Goal: Information Seeking & Learning: Check status

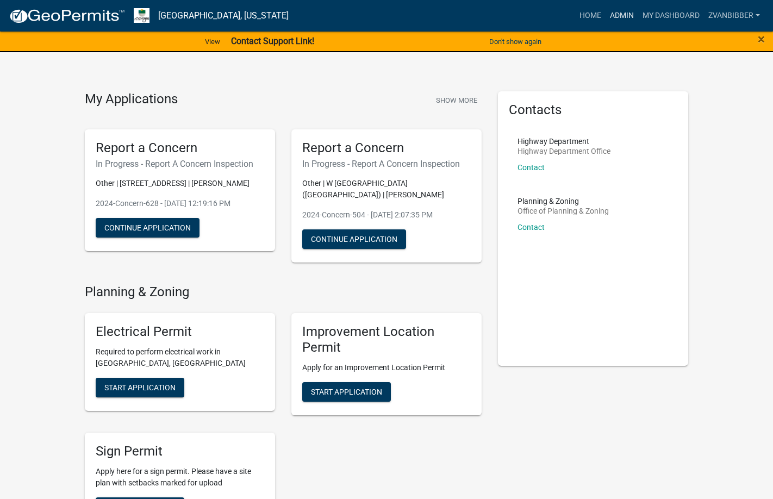
click at [625, 14] on link "Admin" at bounding box center [622, 15] width 33 height 21
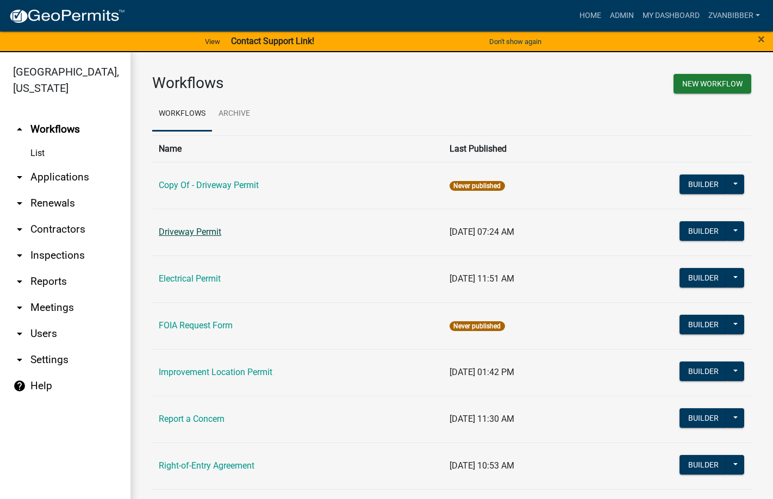
click at [200, 231] on link "Driveway Permit" at bounding box center [190, 232] width 63 height 10
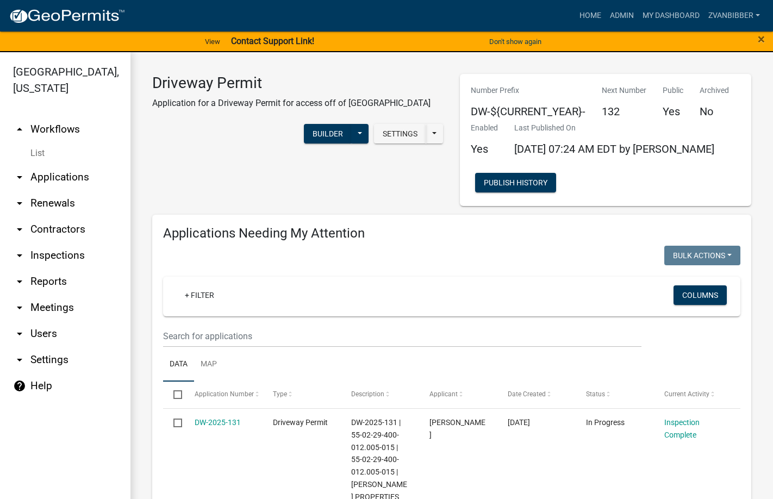
select select "3: 100"
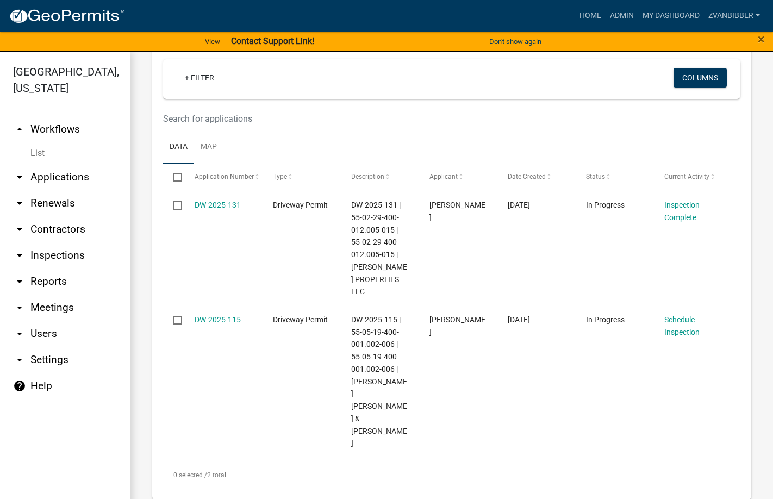
scroll to position [163, 0]
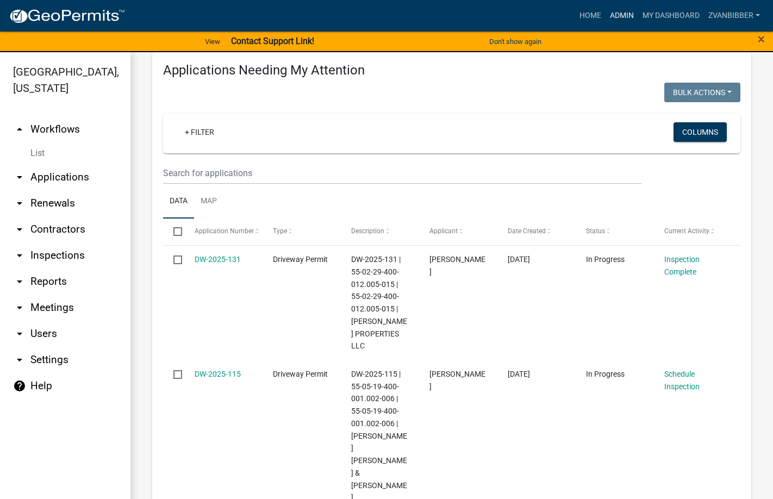
click at [613, 14] on link "Admin" at bounding box center [622, 15] width 33 height 21
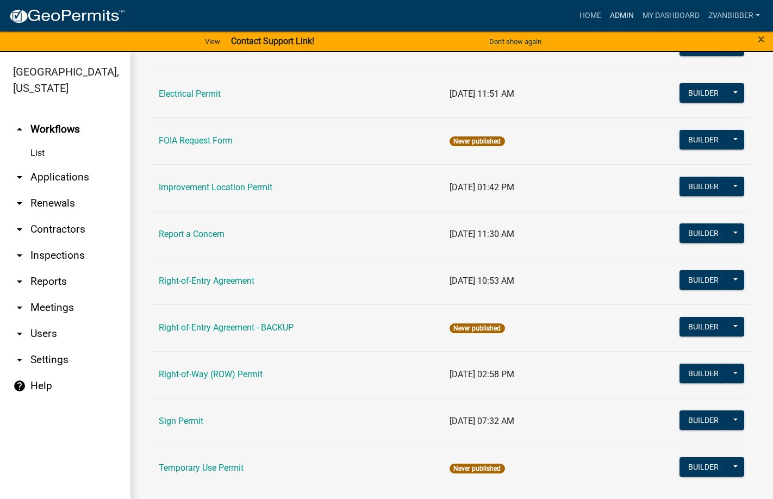
scroll to position [195, 0]
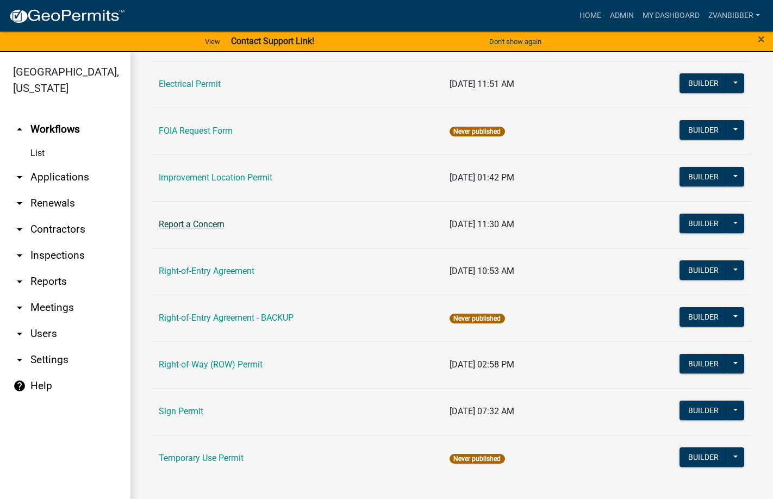
click at [190, 225] on link "Report a Concern" at bounding box center [192, 224] width 66 height 10
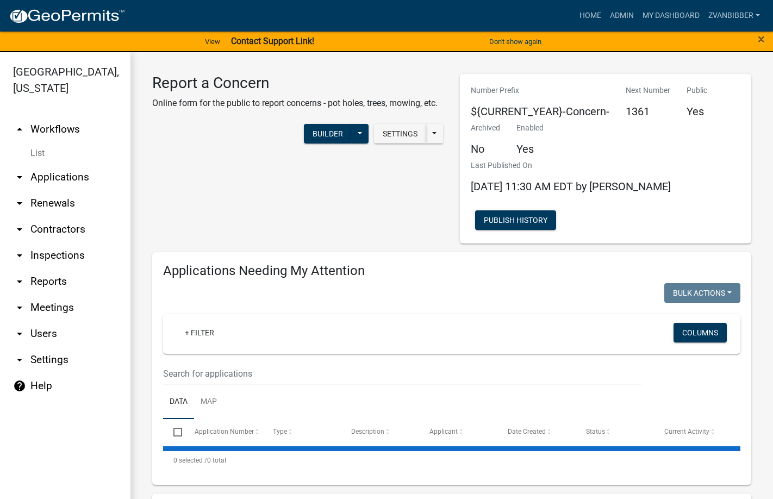
select select "1: 25"
select select "3: 100"
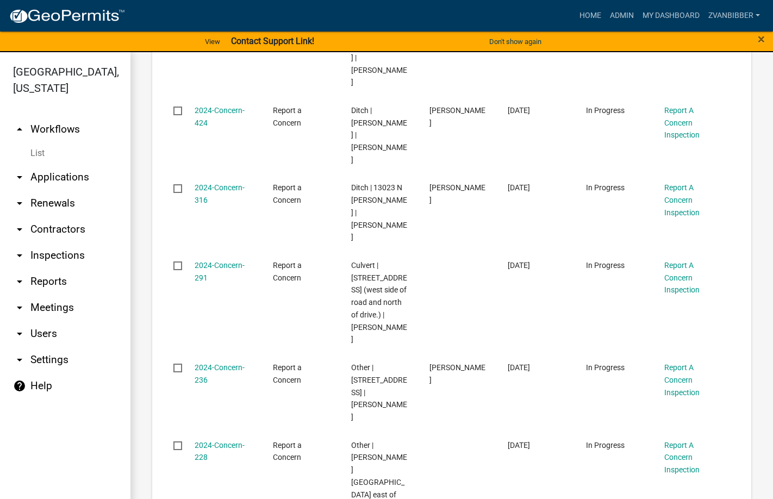
scroll to position [1250, 0]
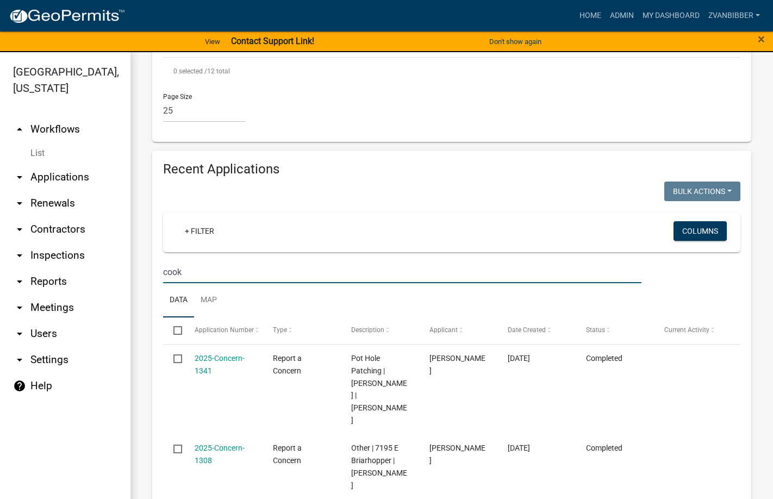
scroll to position [1631, 0]
type input "cook"
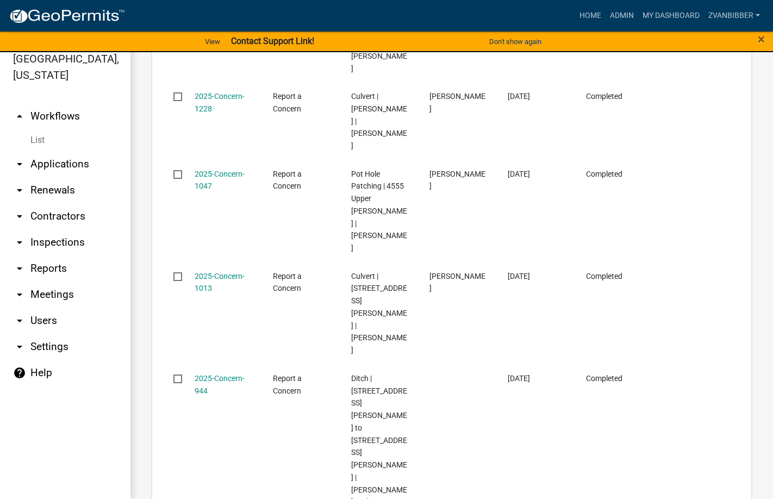
scroll to position [2037, 0]
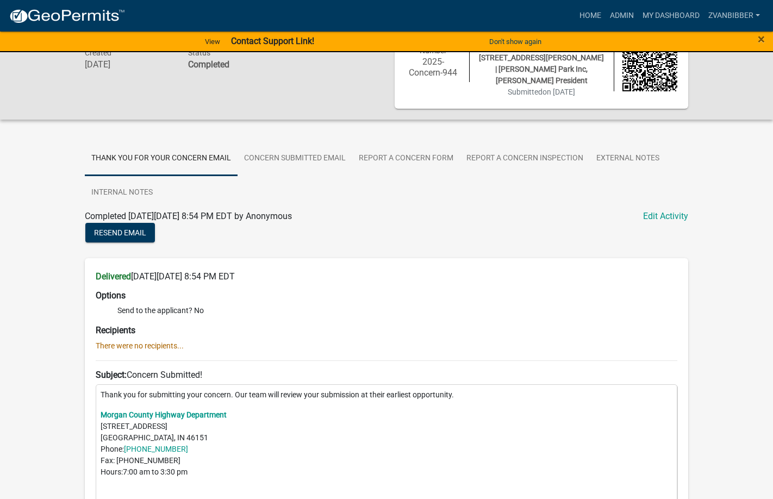
scroll to position [109, 0]
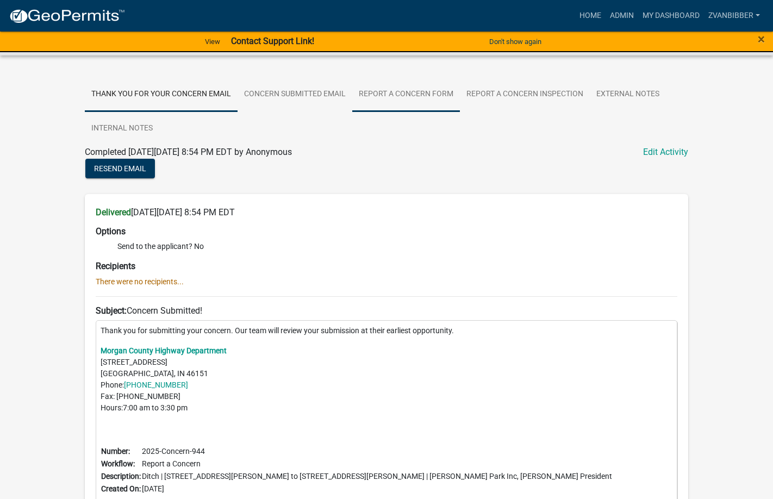
click at [387, 80] on link "Report A Concern Form" at bounding box center [406, 94] width 108 height 35
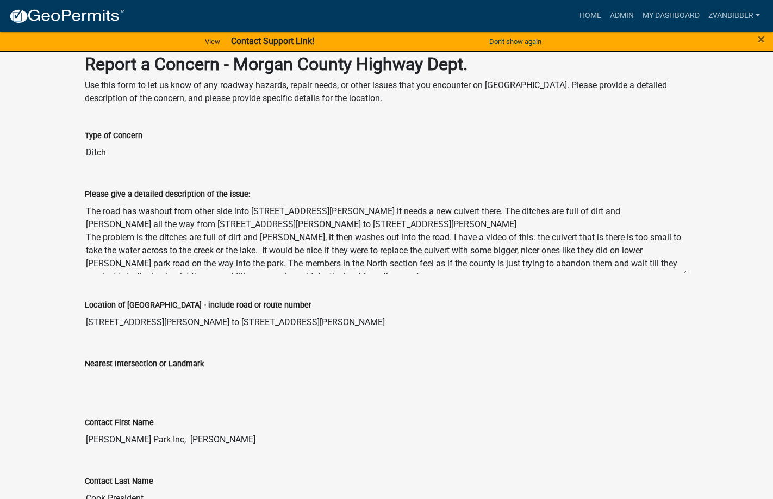
scroll to position [217, 0]
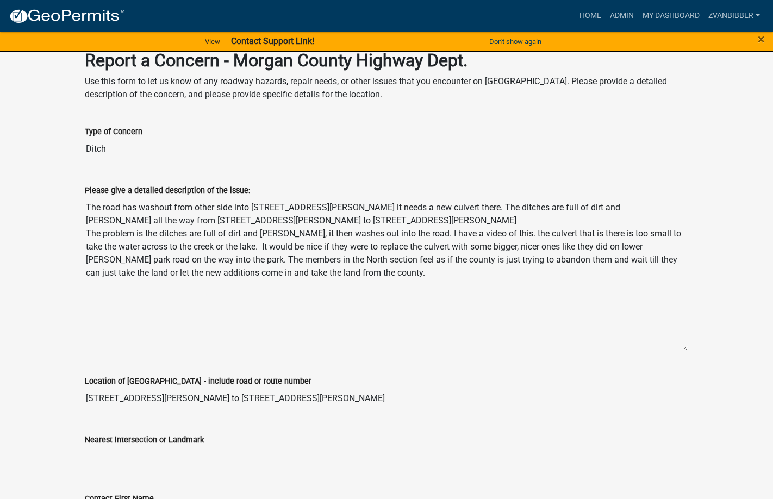
drag, startPoint x: 683, startPoint y: 255, endPoint x: 660, endPoint y: 347, distance: 95.3
click at [660, 347] on textarea "The road has washout from other side into 4345 Upper Patton Park Rd it needs a …" at bounding box center [386, 274] width 603 height 154
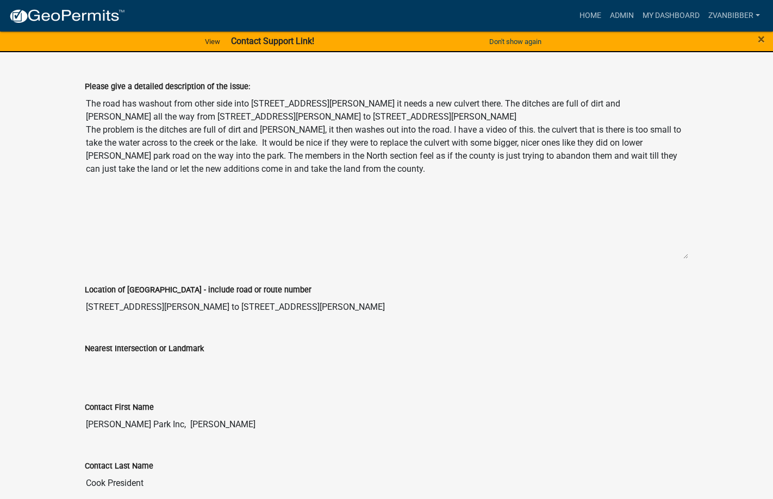
scroll to position [489, 0]
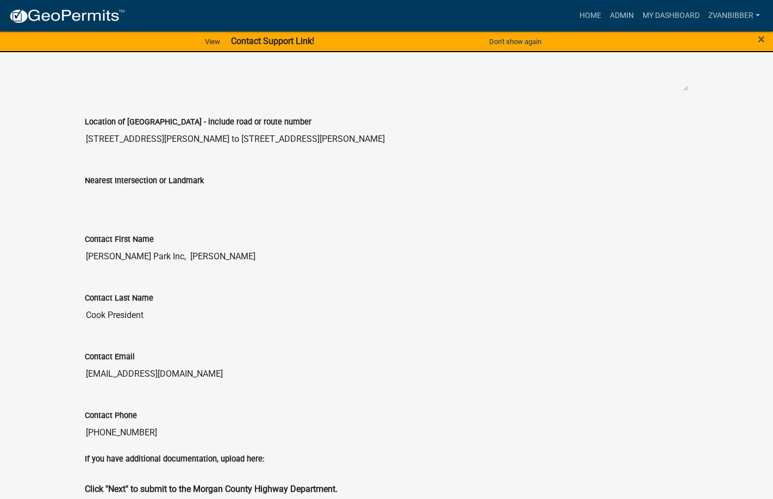
click at [90, 304] on input "Cook President" at bounding box center [386, 315] width 603 height 22
click at [171, 246] on input "Patton Park Inc, Shawn T" at bounding box center [386, 257] width 603 height 22
click at [223, 291] on div "Contact Last Name" at bounding box center [386, 297] width 603 height 13
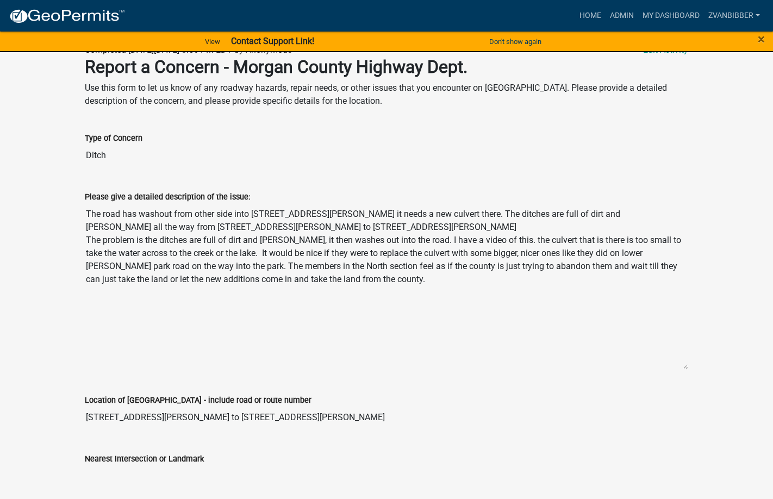
scroll to position [217, 0]
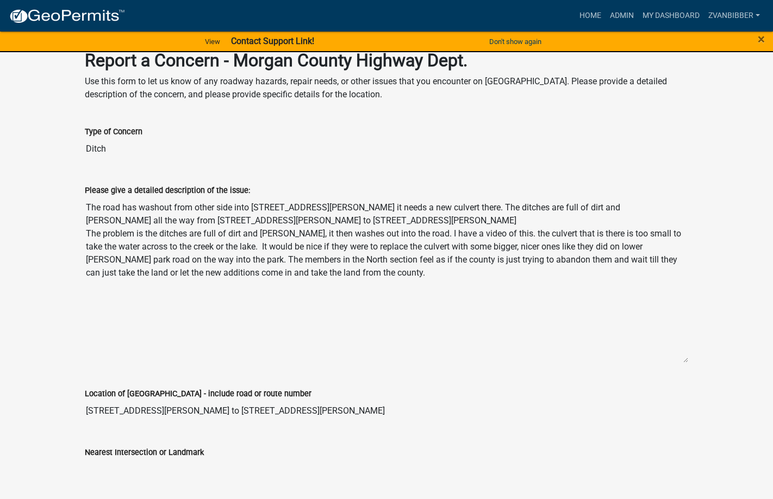
click at [593, 197] on textarea "The road has washout from other side into 4345 Upper Patton Park Rd it needs a …" at bounding box center [386, 280] width 603 height 166
click at [570, 218] on textarea "The road has washout from other side into 4345 Upper Patton Park Rd it needs a …" at bounding box center [386, 280] width 603 height 166
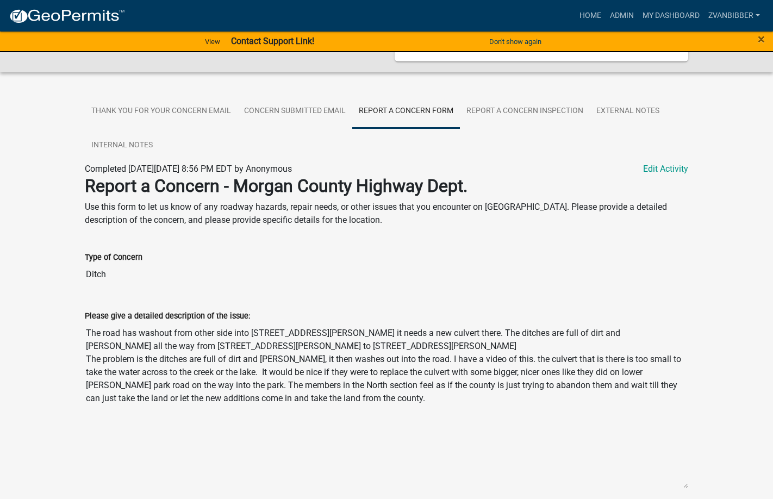
scroll to position [163, 0]
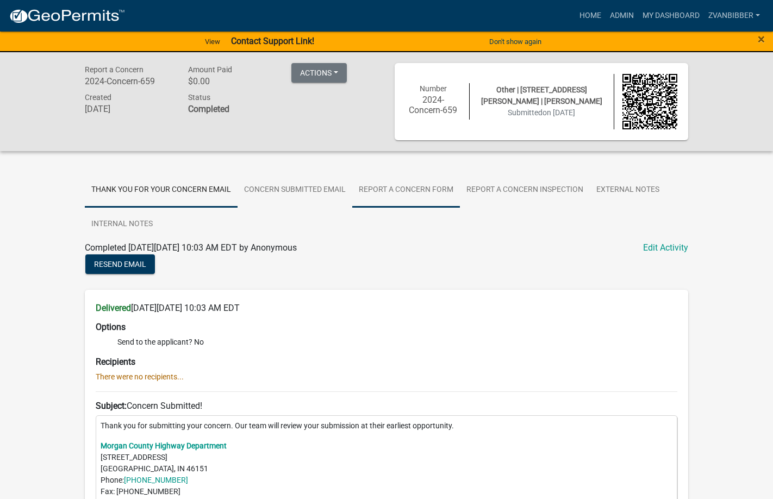
click at [378, 190] on link "Report A Concern Form" at bounding box center [406, 190] width 108 height 35
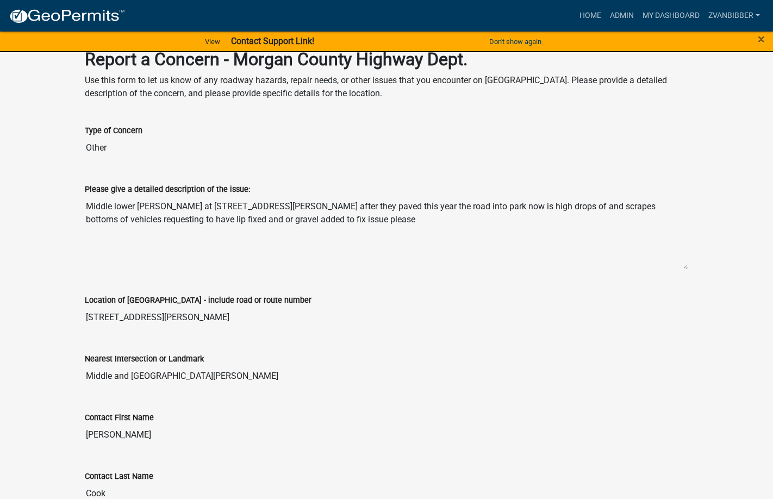
scroll to position [217, 0]
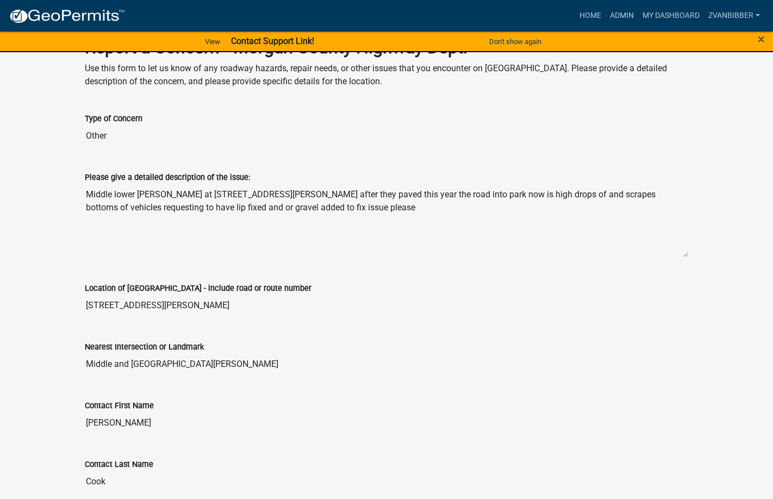
click at [94, 192] on textarea "Middle lower [PERSON_NAME] at [STREET_ADDRESS][PERSON_NAME] after they paved th…" at bounding box center [386, 221] width 603 height 74
drag, startPoint x: 94, startPoint y: 192, endPoint x: 320, endPoint y: 212, distance: 226.5
click at [320, 212] on textarea "Middle lower [PERSON_NAME] at [STREET_ADDRESS][PERSON_NAME] after they paved th…" at bounding box center [386, 221] width 603 height 74
click at [165, 283] on div "Location of [GEOGRAPHIC_DATA] - include road or route number" at bounding box center [386, 288] width 603 height 13
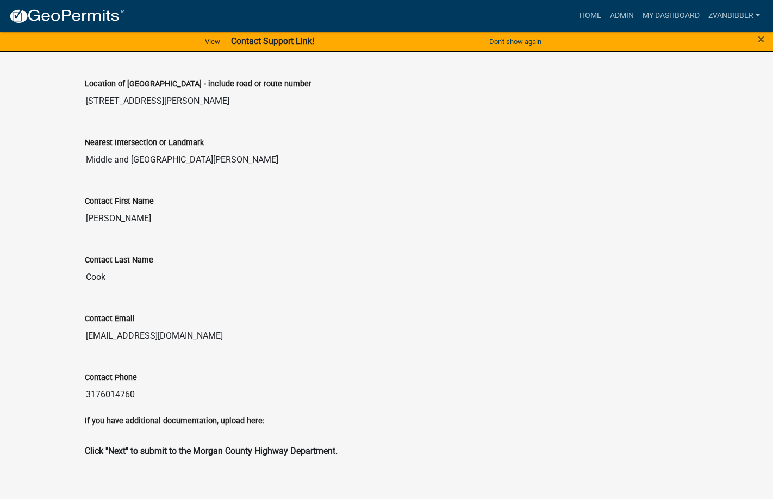
scroll to position [0, 0]
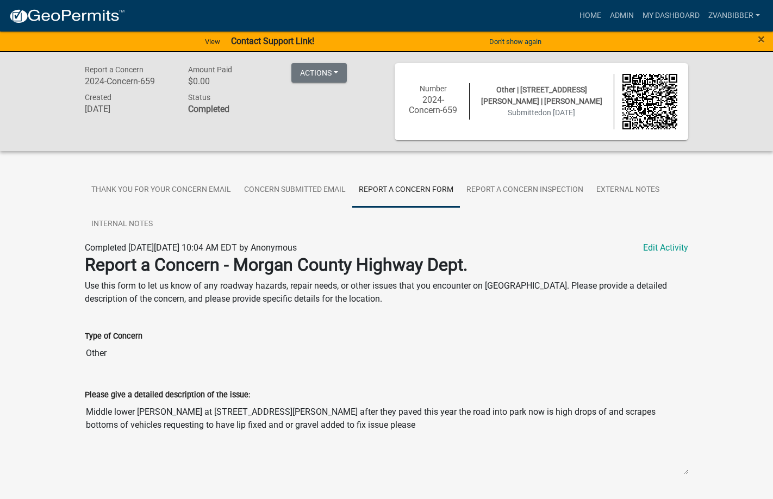
click at [201, 248] on span "Completed [DATE][DATE] 10:04 AM EDT by Anonymous" at bounding box center [191, 247] width 212 height 10
drag, startPoint x: 201, startPoint y: 248, endPoint x: 240, endPoint y: 245, distance: 38.7
click at [240, 245] on span "Completed [DATE][DATE] 10:04 AM EDT by Anonymous" at bounding box center [191, 247] width 212 height 10
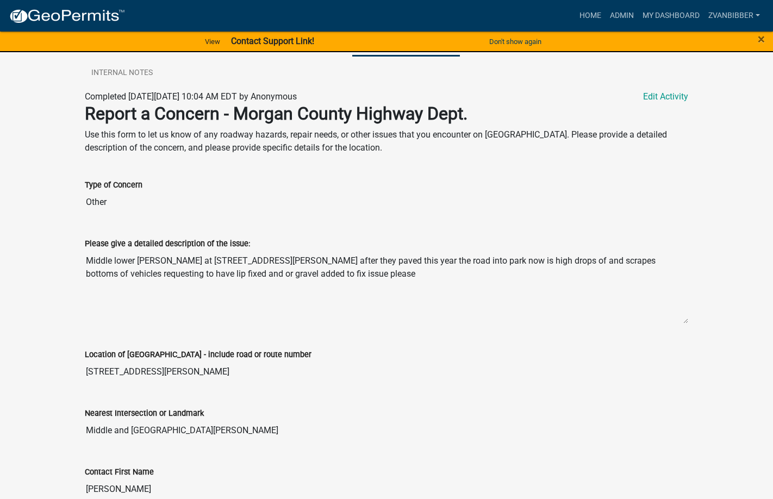
scroll to position [163, 0]
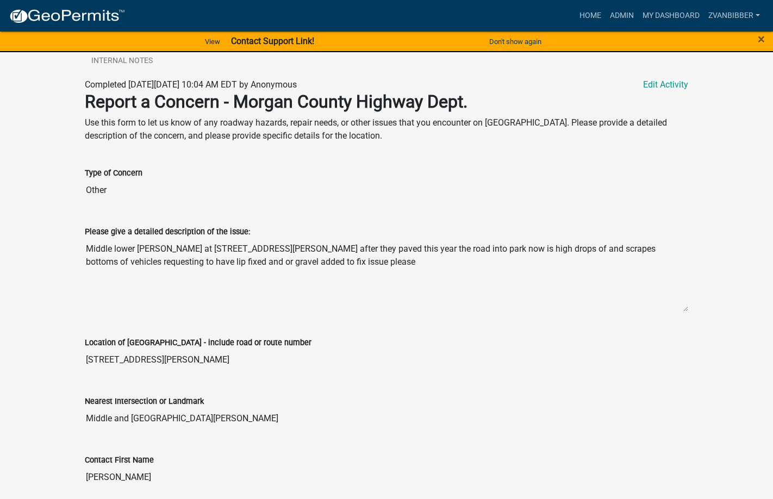
click at [102, 248] on textarea "Middle lower [PERSON_NAME] at [STREET_ADDRESS][PERSON_NAME] after they paved th…" at bounding box center [386, 275] width 603 height 74
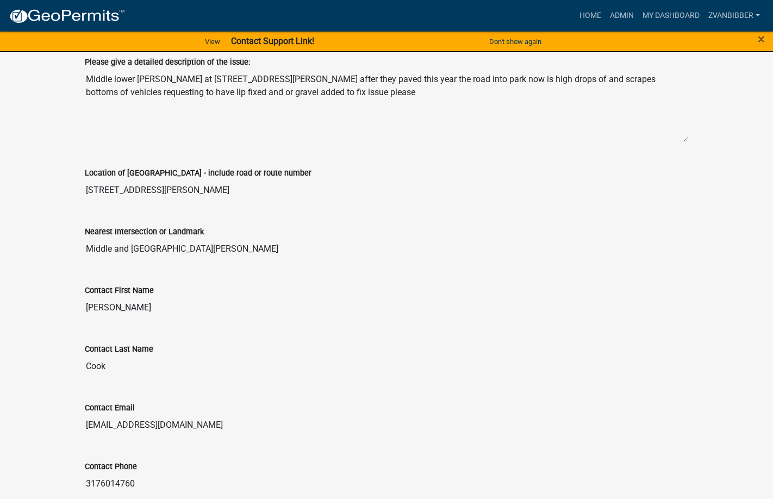
scroll to position [326, 0]
